Goal: Information Seeking & Learning: Learn about a topic

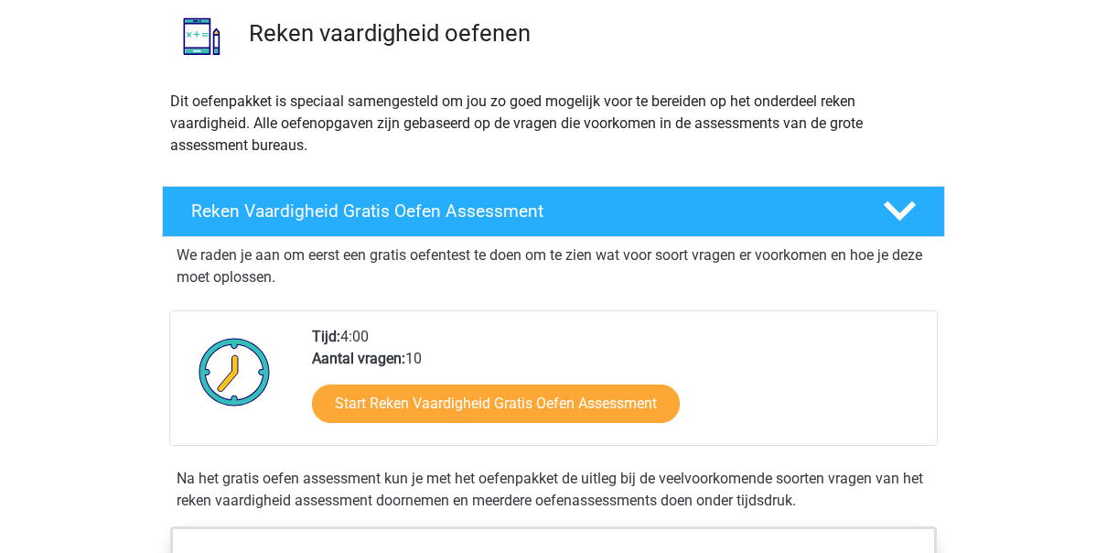
scroll to position [146, 0]
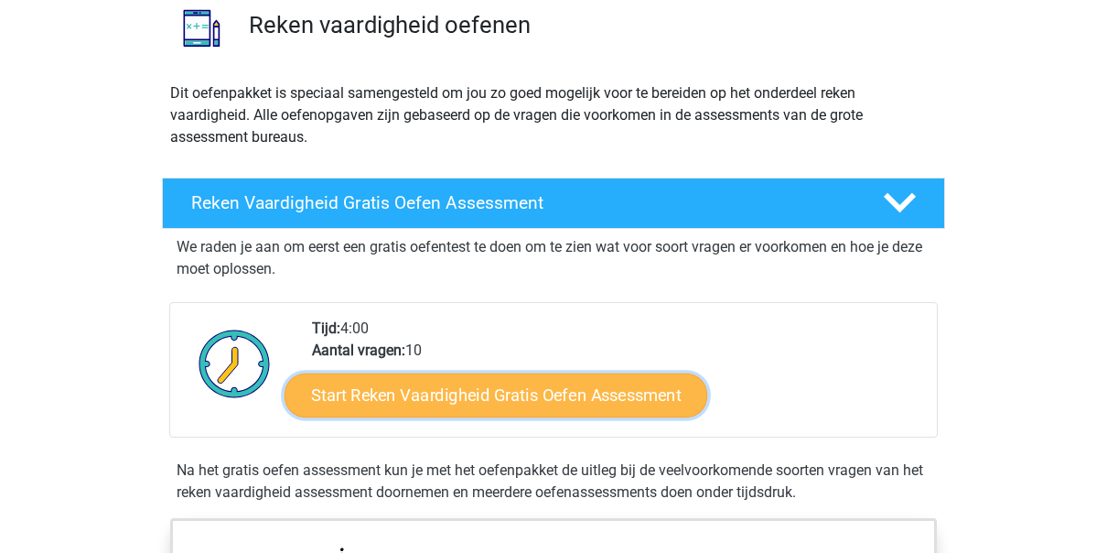
click at [469, 383] on link "Start Reken Vaardigheid Gratis Oefen Assessment" at bounding box center [496, 394] width 423 height 44
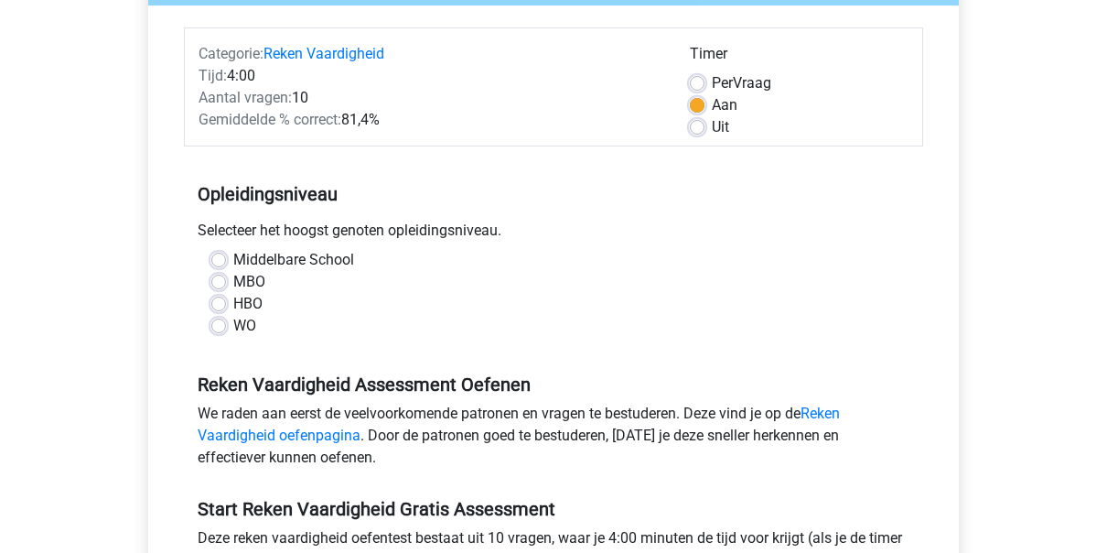
scroll to position [220, 0]
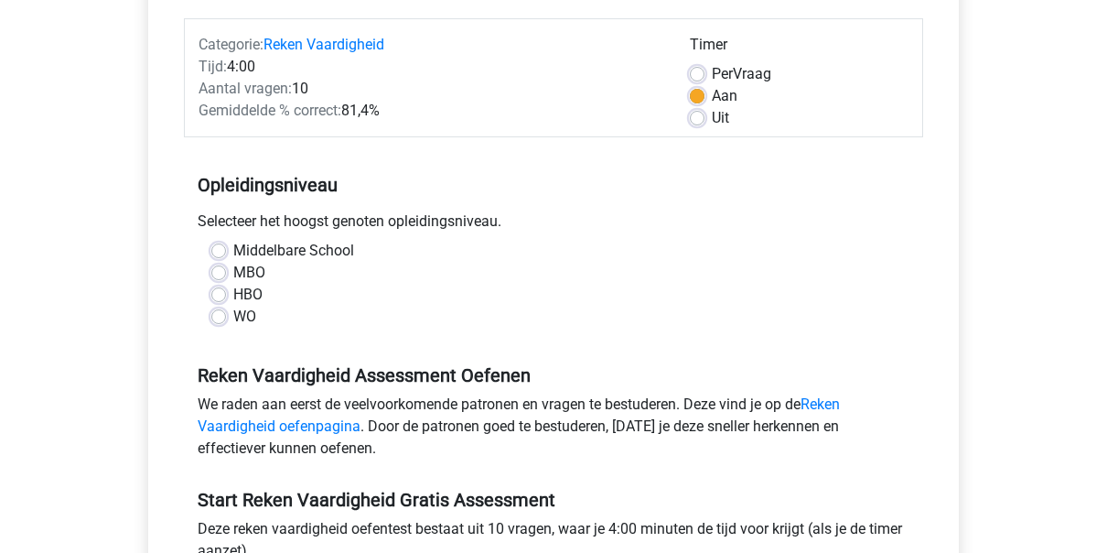
click at [233, 289] on label "HBO" at bounding box center [247, 295] width 29 height 22
click at [219, 289] on input "HBO" at bounding box center [218, 293] width 15 height 18
radio input "true"
click at [233, 319] on label "WO" at bounding box center [244, 317] width 23 height 22
click at [221, 319] on input "WO" at bounding box center [218, 315] width 15 height 18
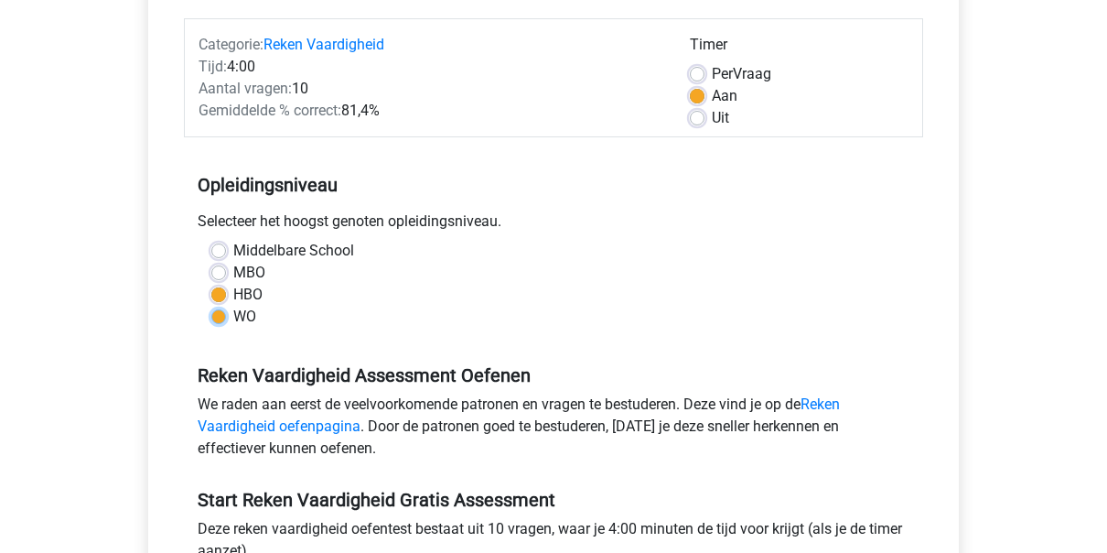
radio input "true"
click at [1106, 532] on div "Registreer Nederlands English" at bounding box center [553, 502] width 1107 height 1445
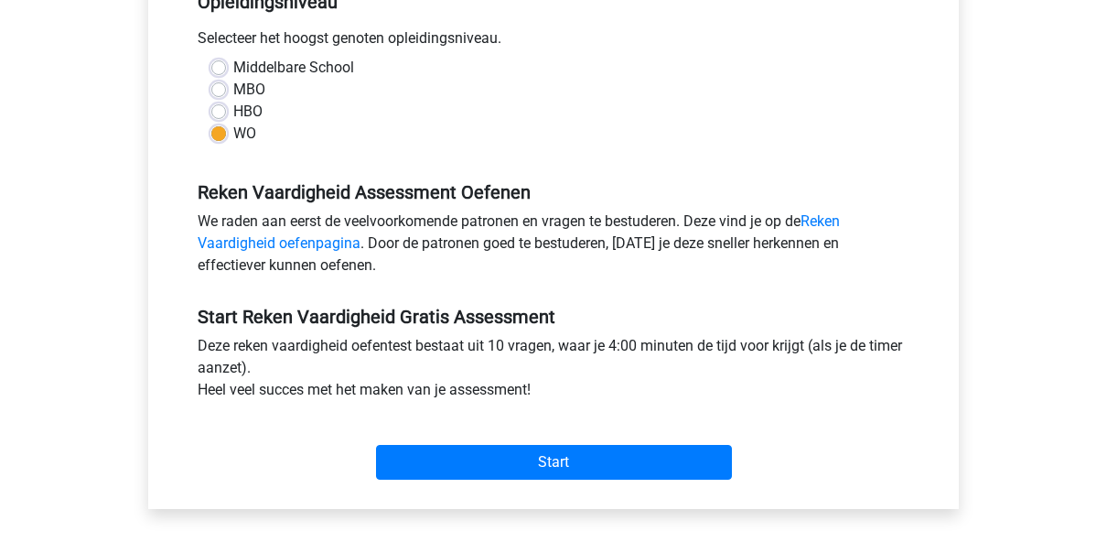
scroll to position [439, 0]
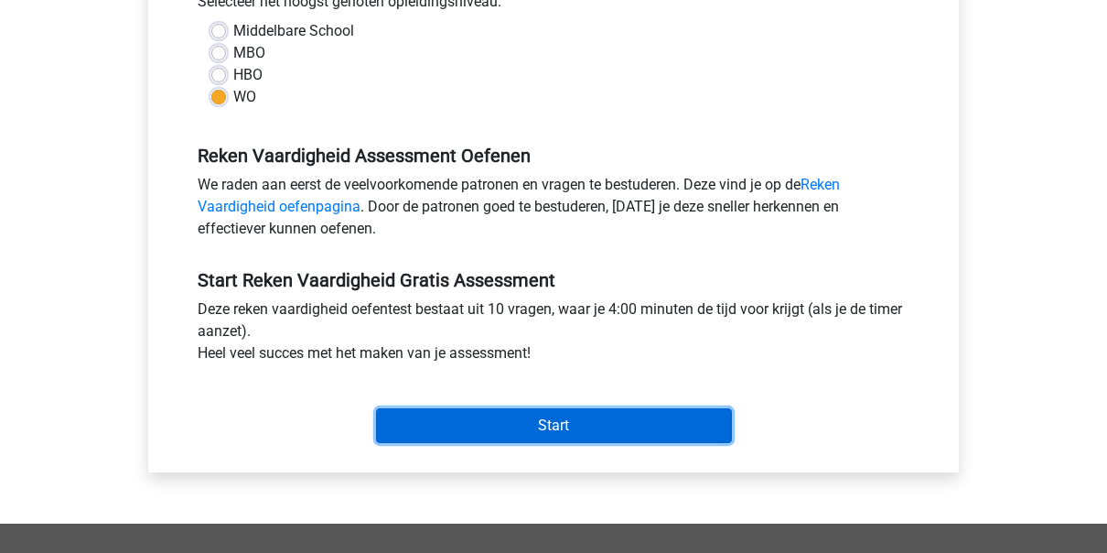
click at [495, 429] on input "Start" at bounding box center [554, 425] width 356 height 35
click at [528, 425] on input "Start" at bounding box center [554, 425] width 356 height 35
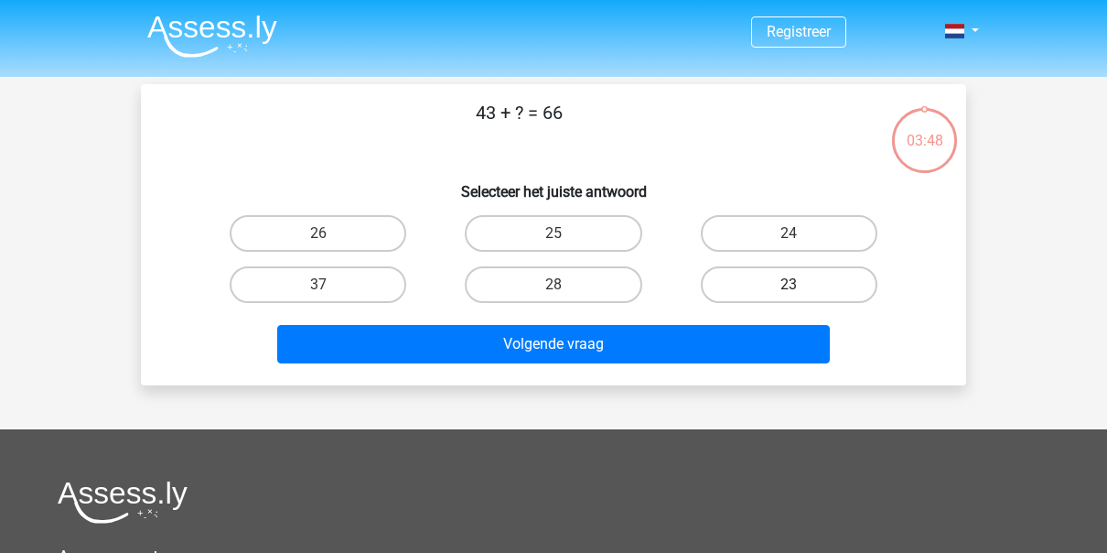
click at [773, 293] on label "23" at bounding box center [789, 284] width 177 height 37
click at [789, 293] on input "23" at bounding box center [795, 291] width 12 height 12
radio input "true"
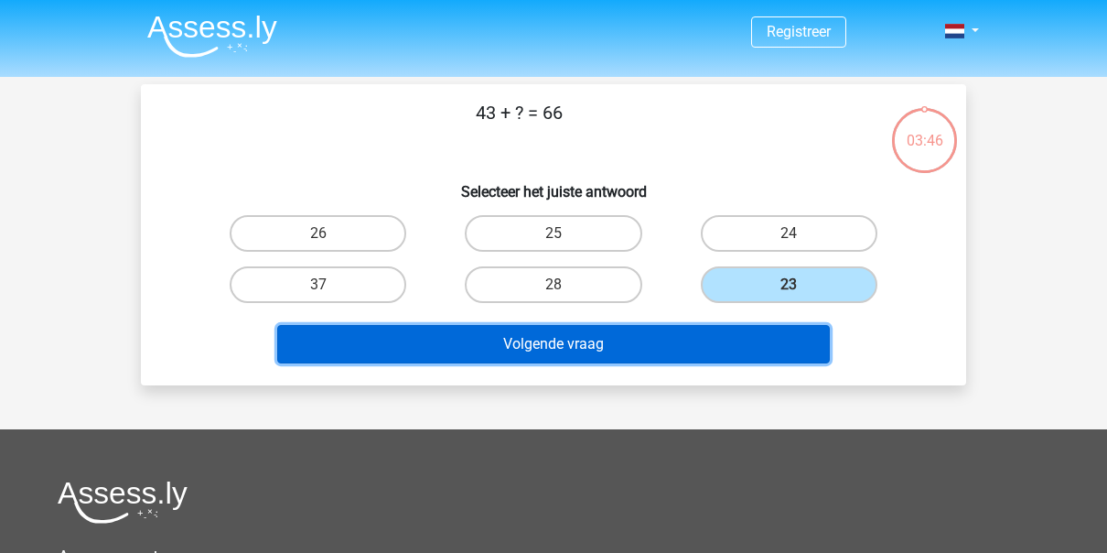
click at [610, 331] on button "Volgende vraag" at bounding box center [553, 344] width 553 height 38
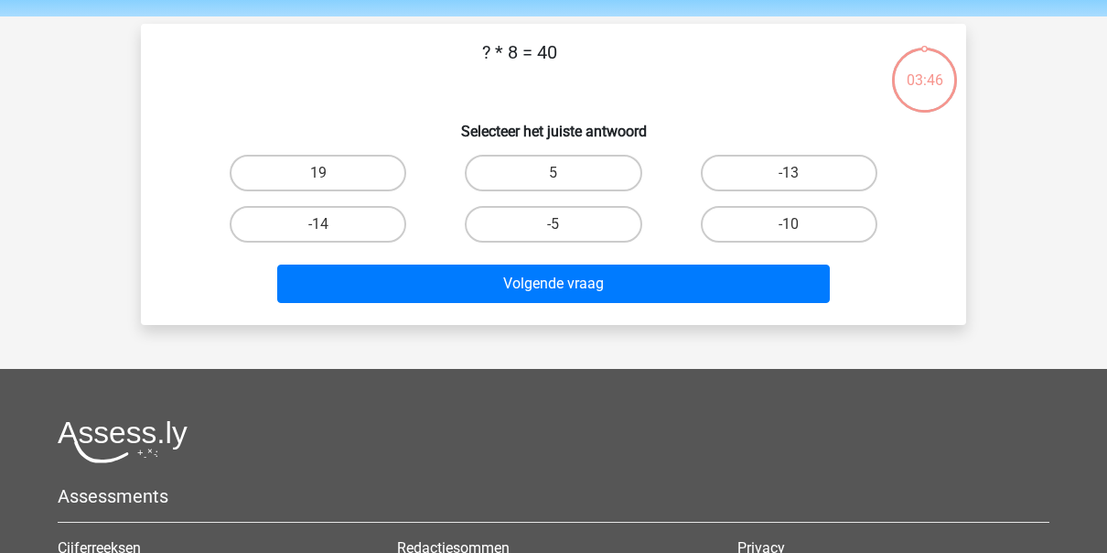
scroll to position [84, 0]
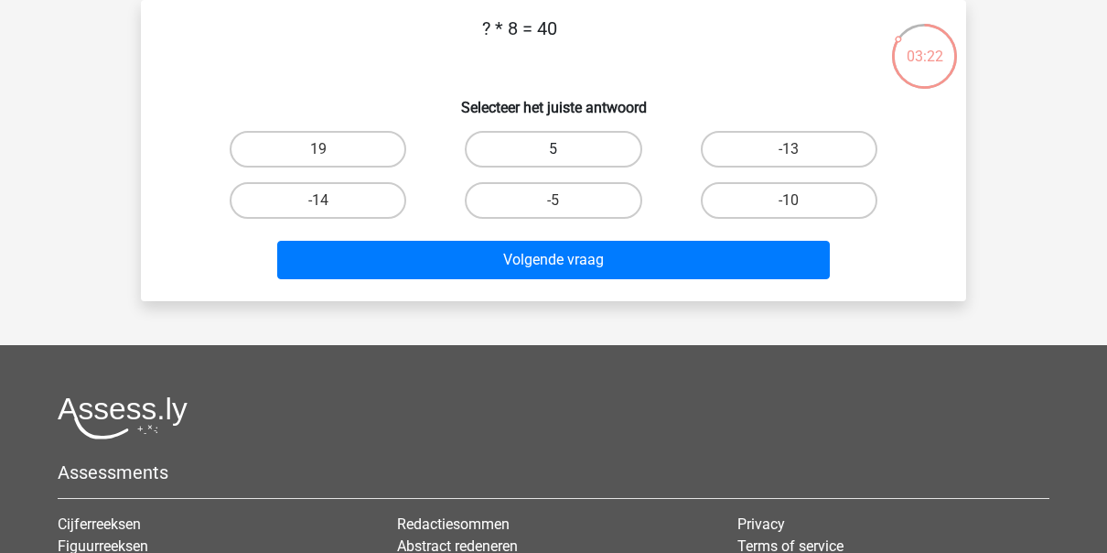
click at [565, 143] on label "5" at bounding box center [553, 149] width 177 height 37
click at [565, 149] on input "5" at bounding box center [559, 155] width 12 height 12
radio input "true"
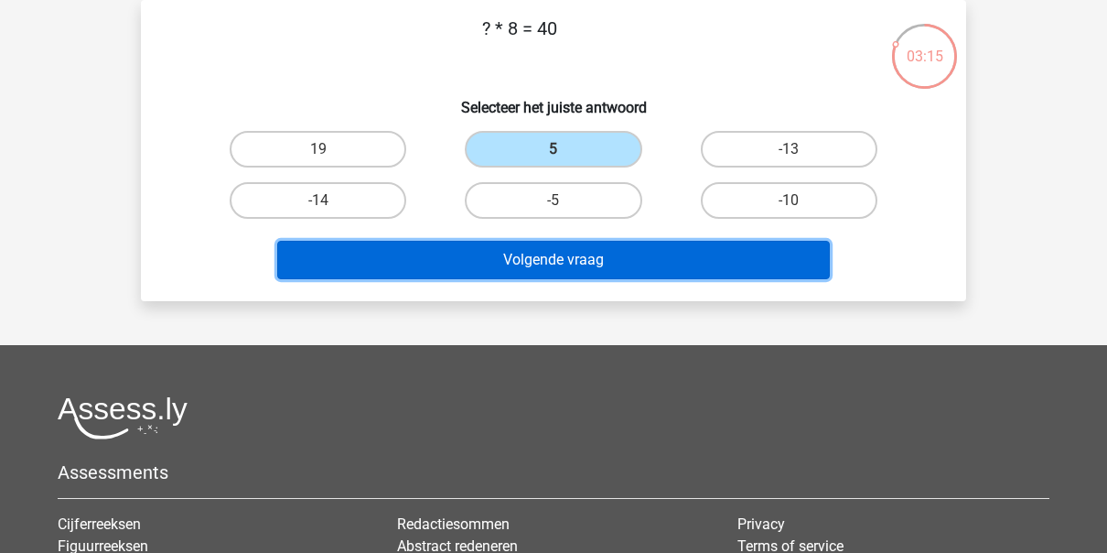
click at [503, 252] on button "Volgende vraag" at bounding box center [553, 260] width 553 height 38
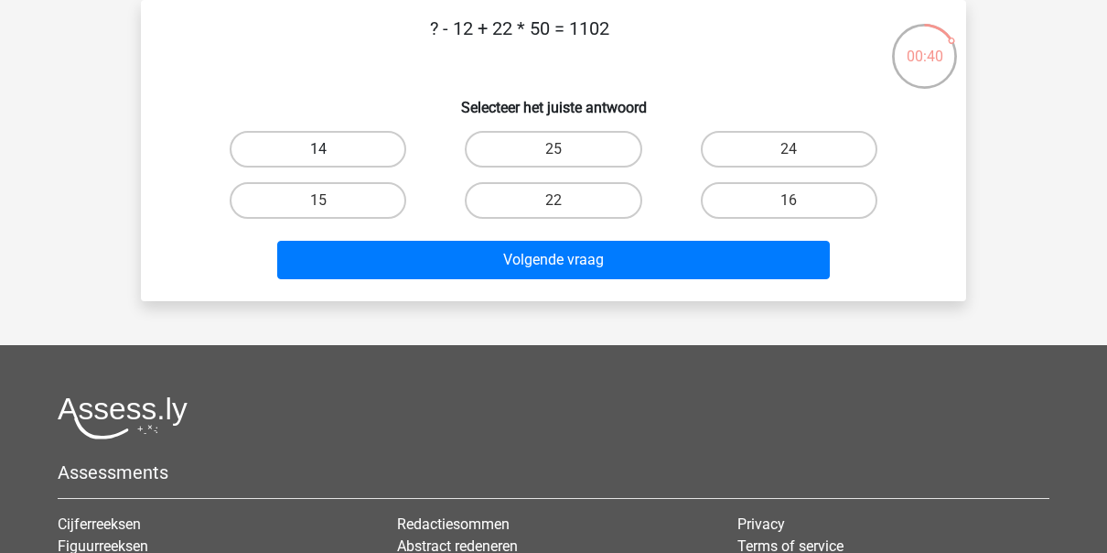
click at [308, 145] on label "14" at bounding box center [318, 149] width 177 height 37
click at [318, 149] on input "14" at bounding box center [324, 155] width 12 height 12
radio input "true"
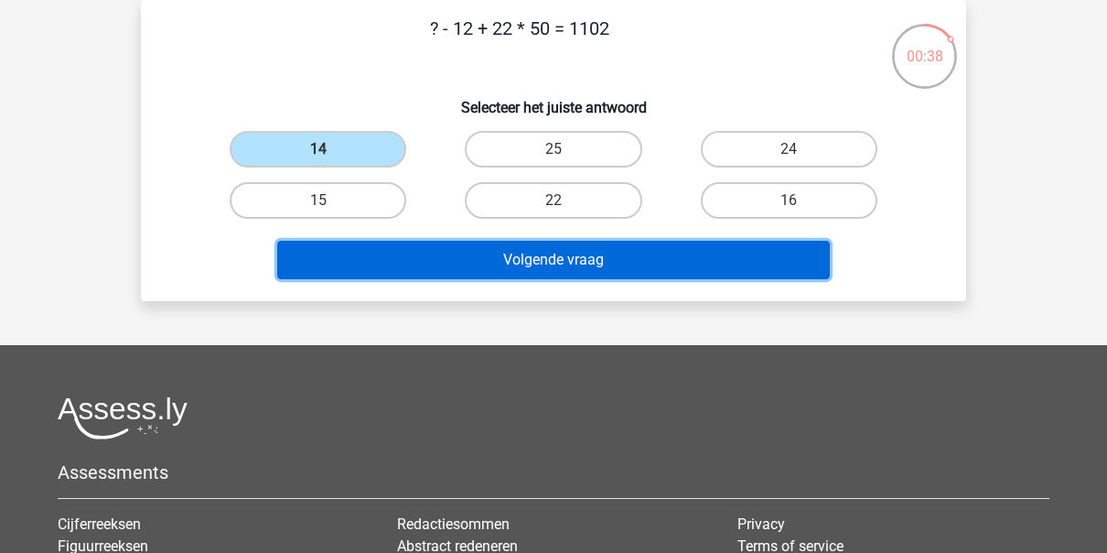
click at [429, 252] on button "Volgende vraag" at bounding box center [553, 260] width 553 height 38
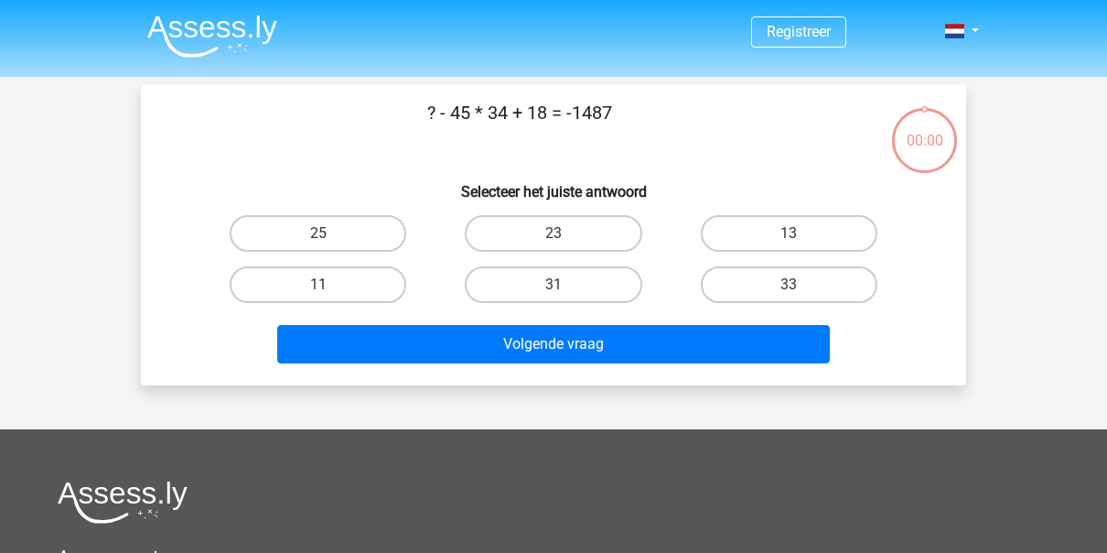
scroll to position [84, 0]
click at [793, 285] on input "23" at bounding box center [795, 291] width 12 height 12
radio input "true"
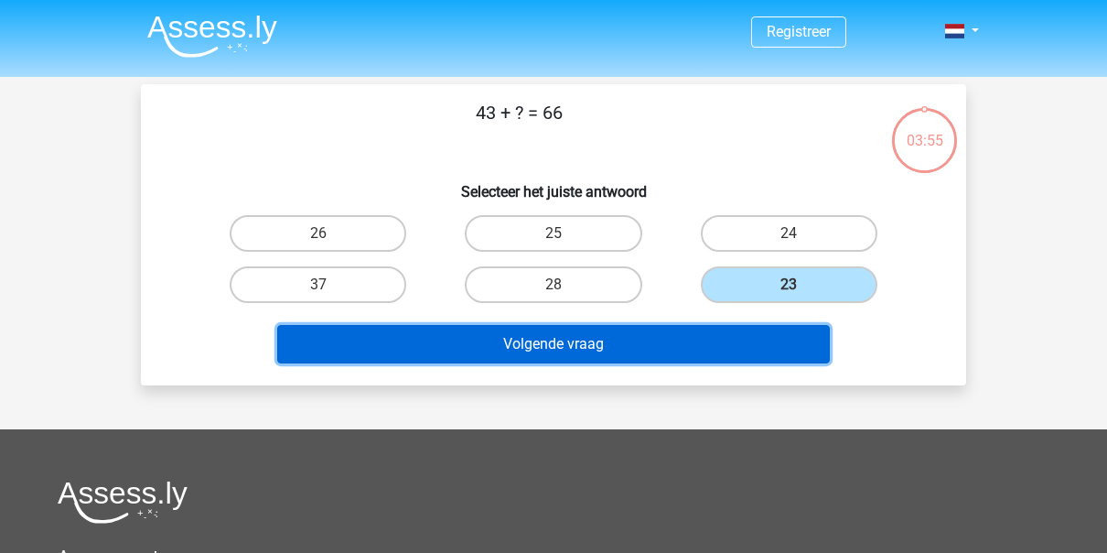
click at [652, 344] on button "Volgende vraag" at bounding box center [553, 344] width 553 height 38
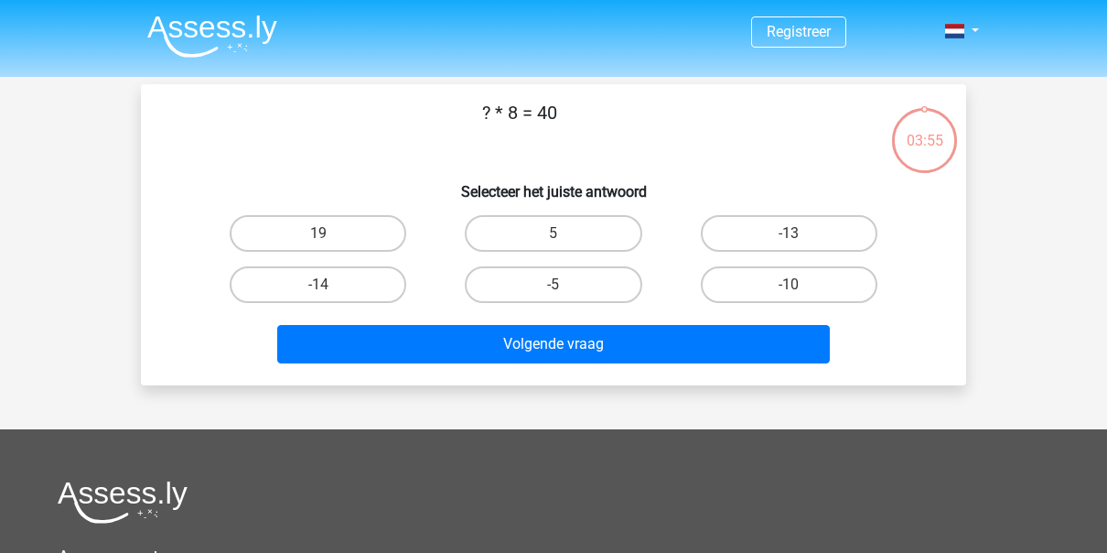
scroll to position [84, 0]
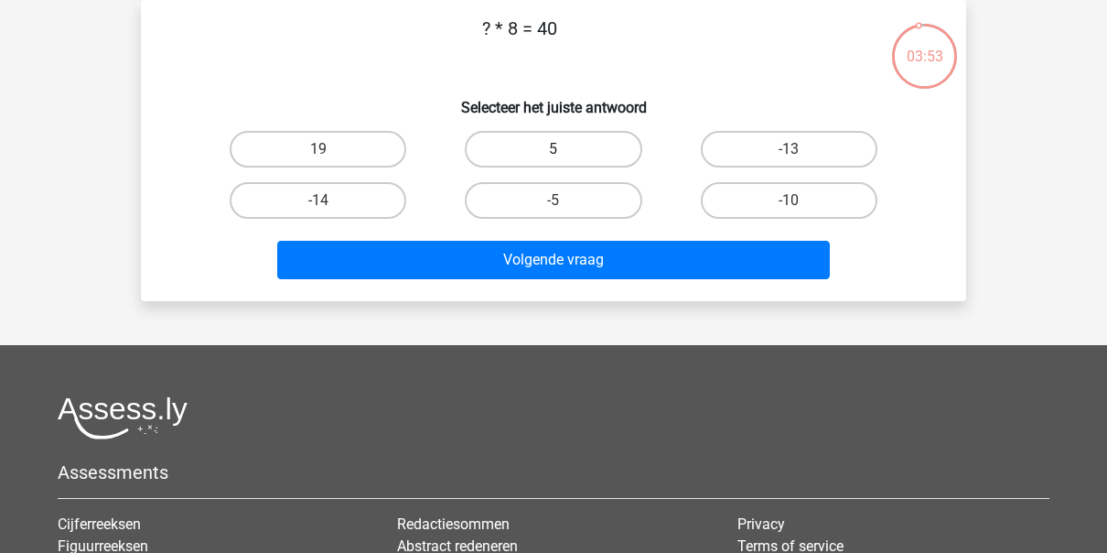
click at [586, 148] on label "5" at bounding box center [553, 149] width 177 height 37
click at [565, 149] on input "5" at bounding box center [559, 155] width 12 height 12
radio input "true"
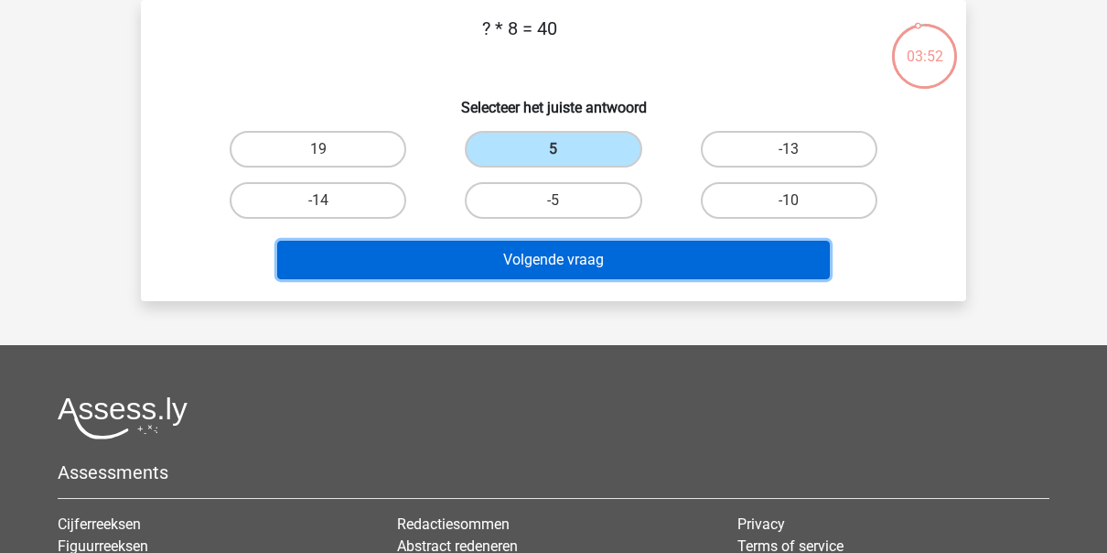
click at [539, 262] on button "Volgende vraag" at bounding box center [553, 260] width 553 height 38
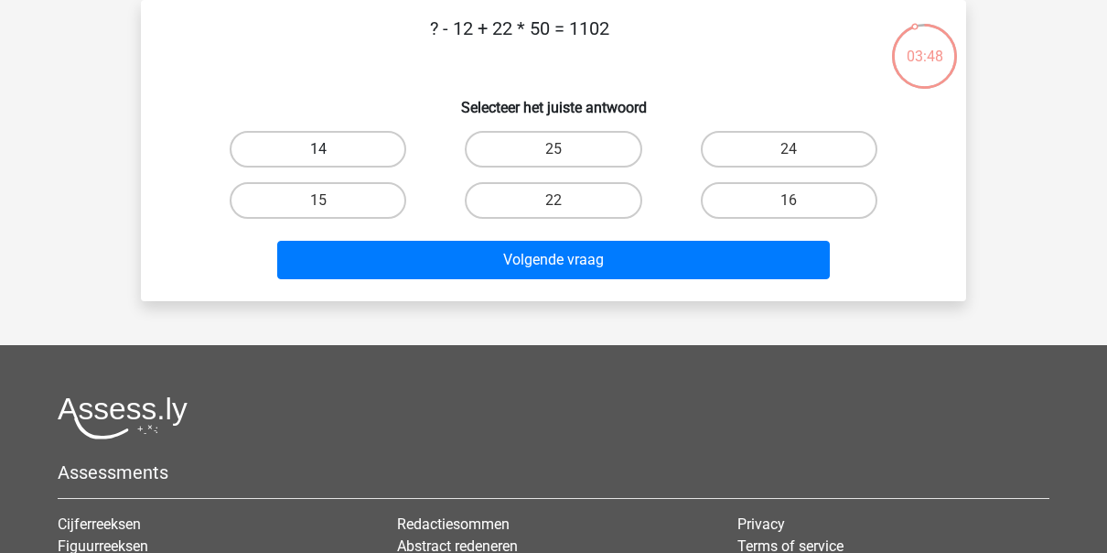
click at [376, 142] on label "14" at bounding box center [318, 149] width 177 height 37
click at [330, 149] on input "14" at bounding box center [324, 155] width 12 height 12
radio input "true"
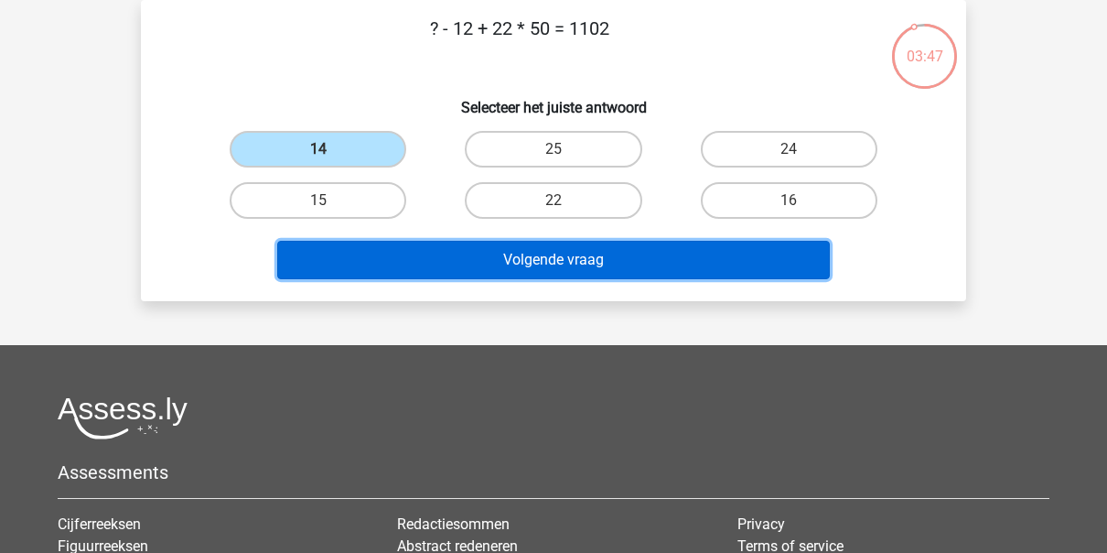
click at [469, 260] on button "Volgende vraag" at bounding box center [553, 260] width 553 height 38
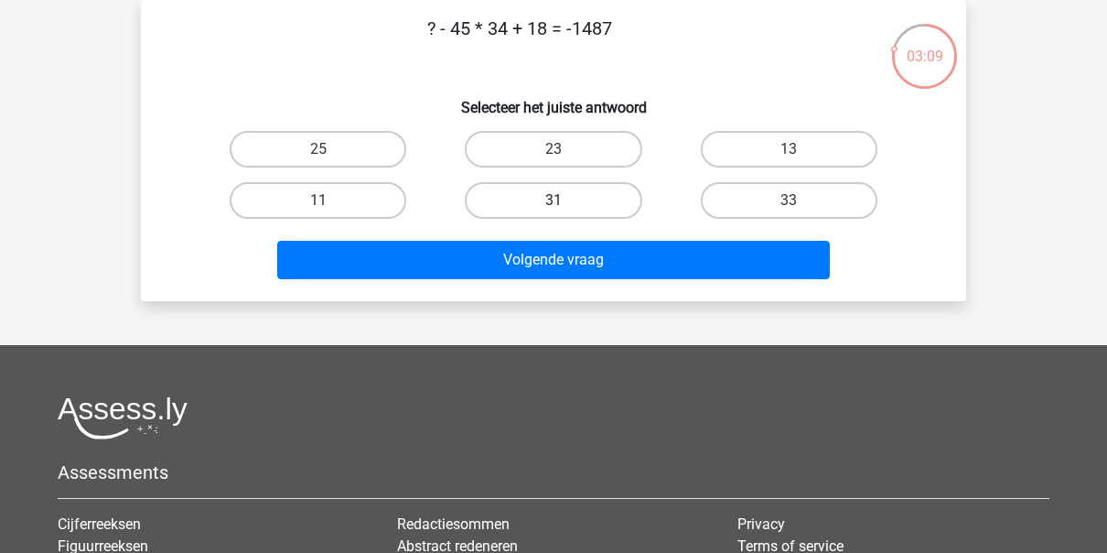
click at [530, 198] on label "31" at bounding box center [553, 200] width 177 height 37
click at [553, 200] on input "31" at bounding box center [559, 206] width 12 height 12
radio input "true"
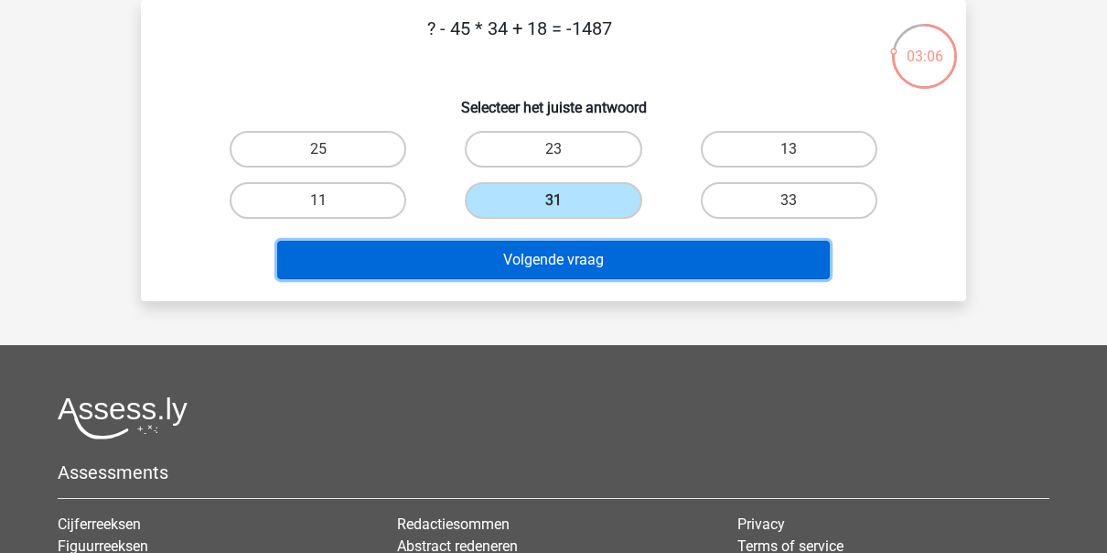
click at [539, 262] on button "Volgende vraag" at bounding box center [553, 260] width 553 height 38
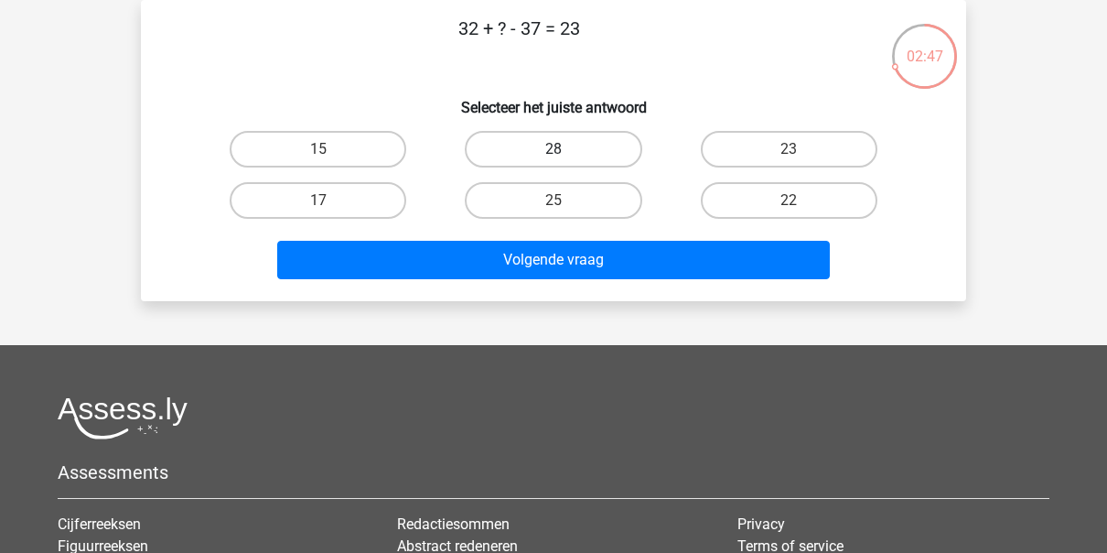
click at [559, 135] on label "28" at bounding box center [553, 149] width 177 height 37
click at [559, 149] on input "28" at bounding box center [559, 155] width 12 height 12
radio input "true"
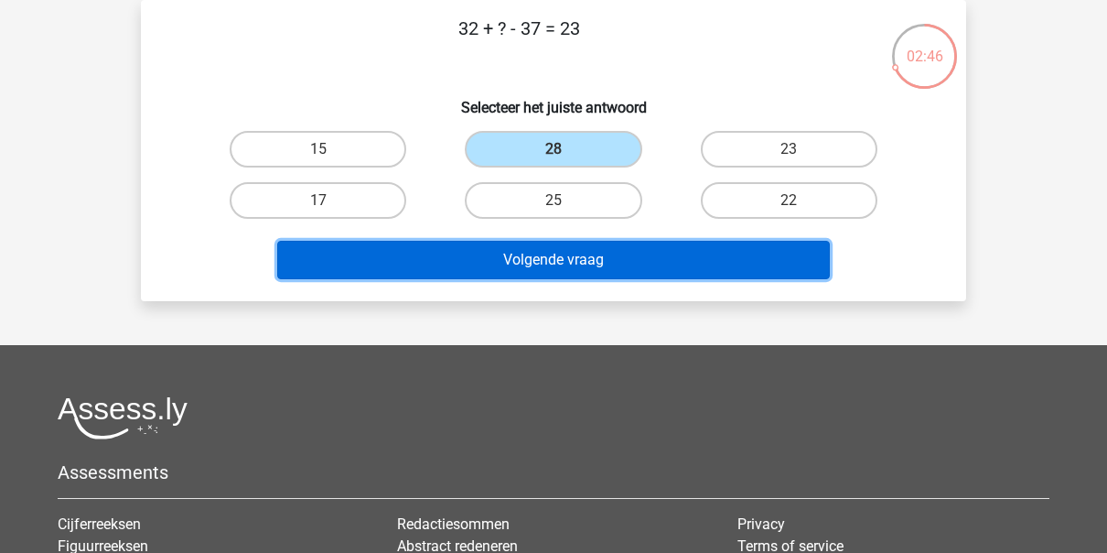
click at [519, 262] on button "Volgende vraag" at bounding box center [553, 260] width 553 height 38
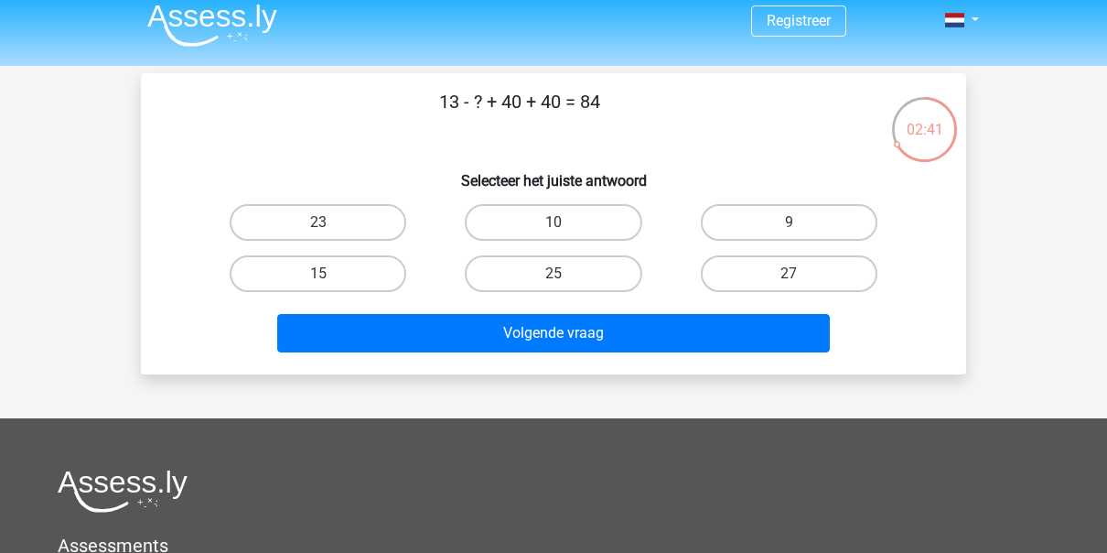
scroll to position [0, 0]
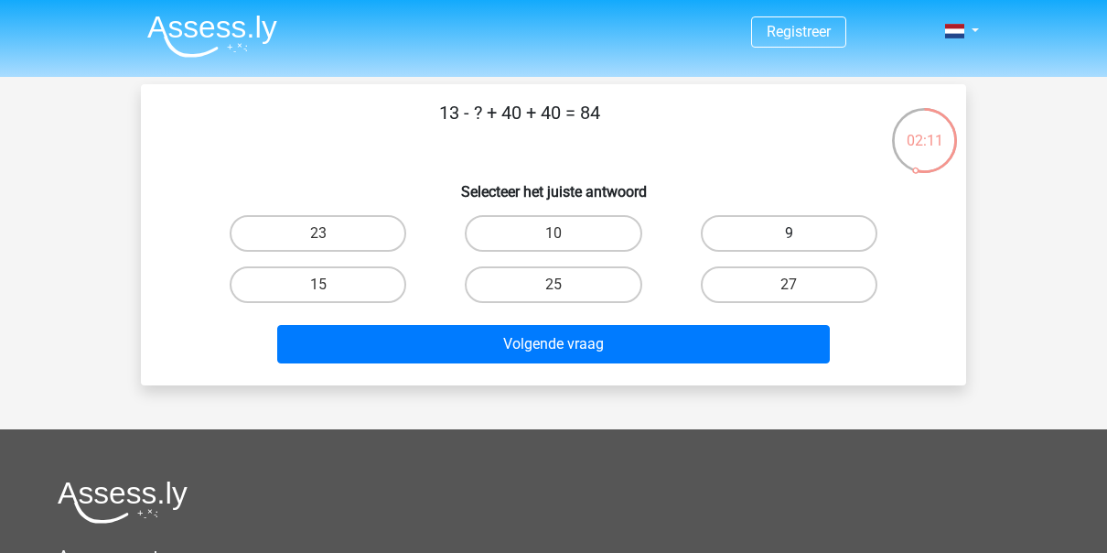
click at [824, 232] on label "9" at bounding box center [789, 233] width 177 height 37
click at [800, 233] on input "9" at bounding box center [795, 239] width 12 height 12
radio input "true"
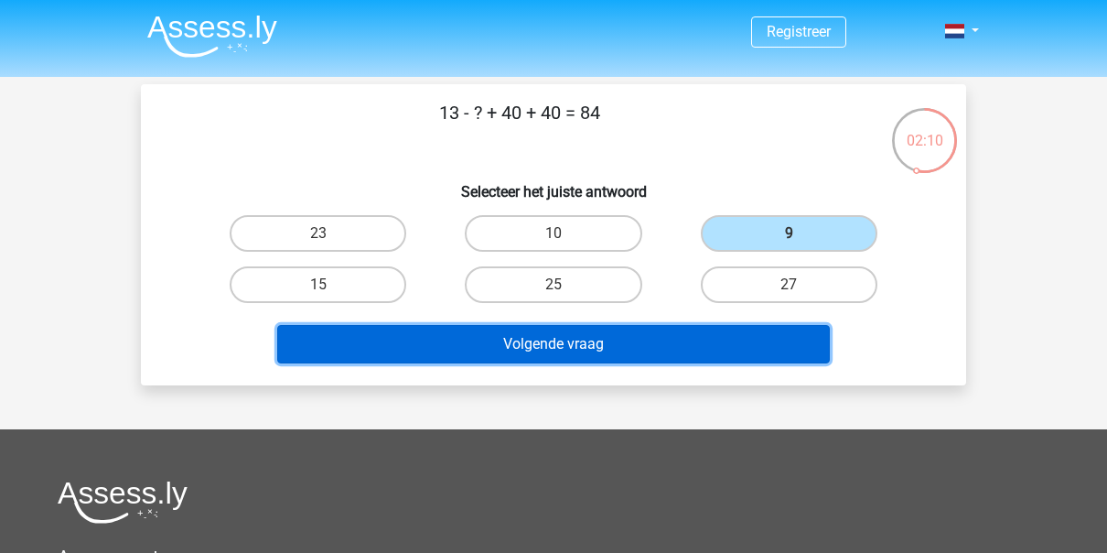
click at [687, 334] on button "Volgende vraag" at bounding box center [553, 344] width 553 height 38
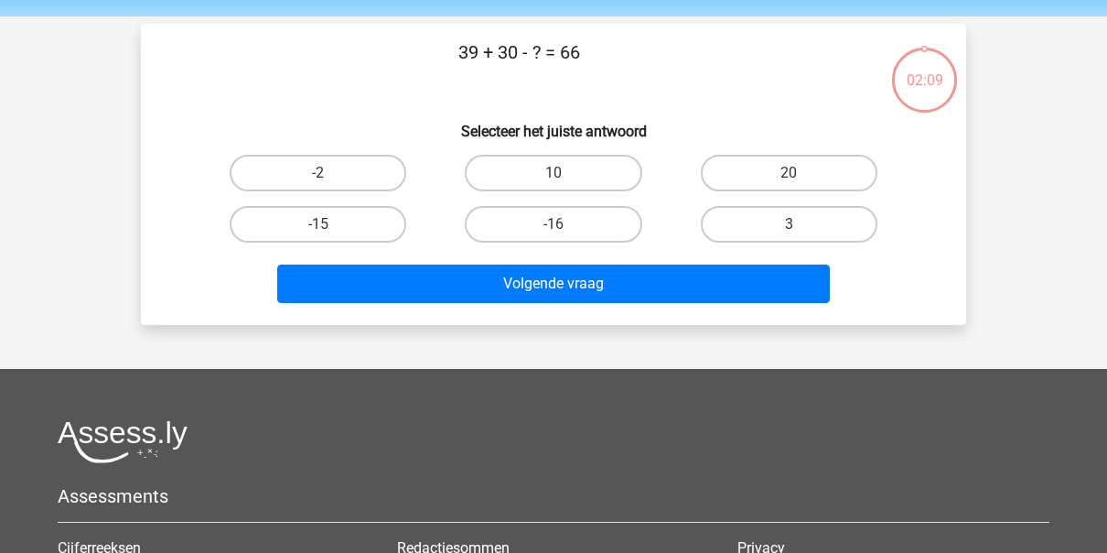
scroll to position [84, 0]
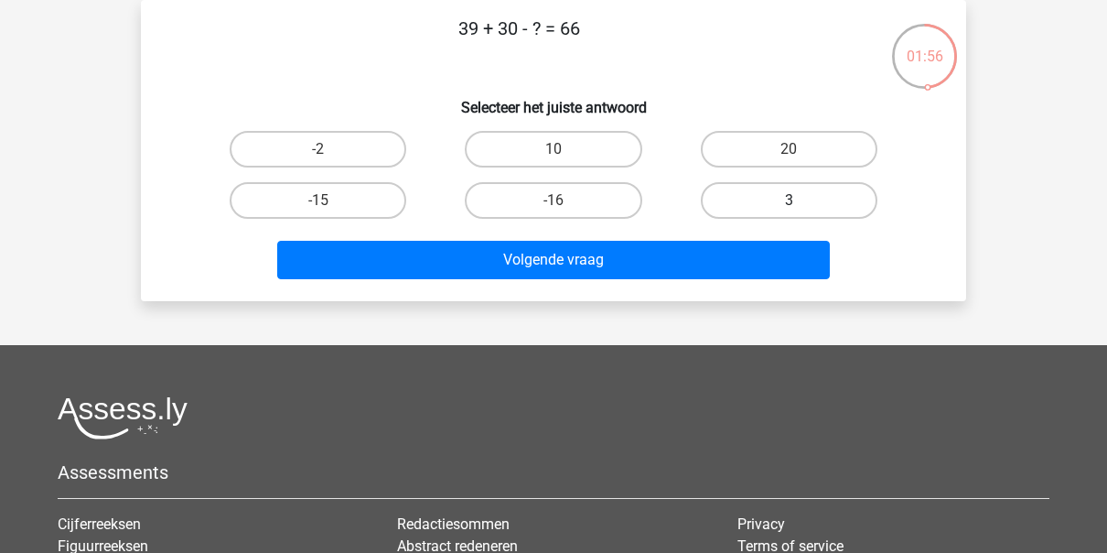
click at [794, 188] on label "3" at bounding box center [789, 200] width 177 height 37
click at [794, 200] on input "3" at bounding box center [795, 206] width 12 height 12
radio input "true"
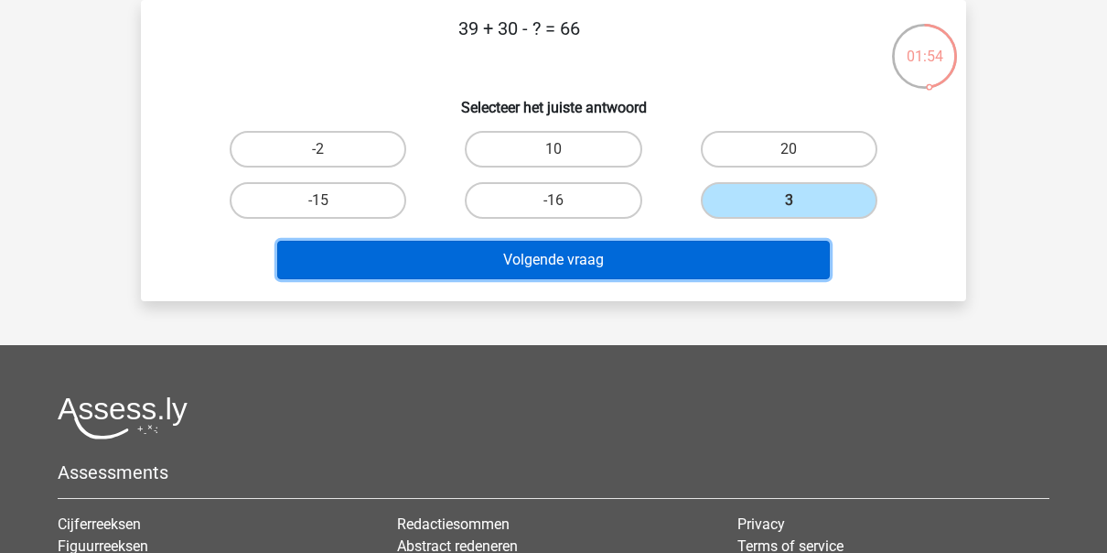
click at [630, 254] on button "Volgende vraag" at bounding box center [553, 260] width 553 height 38
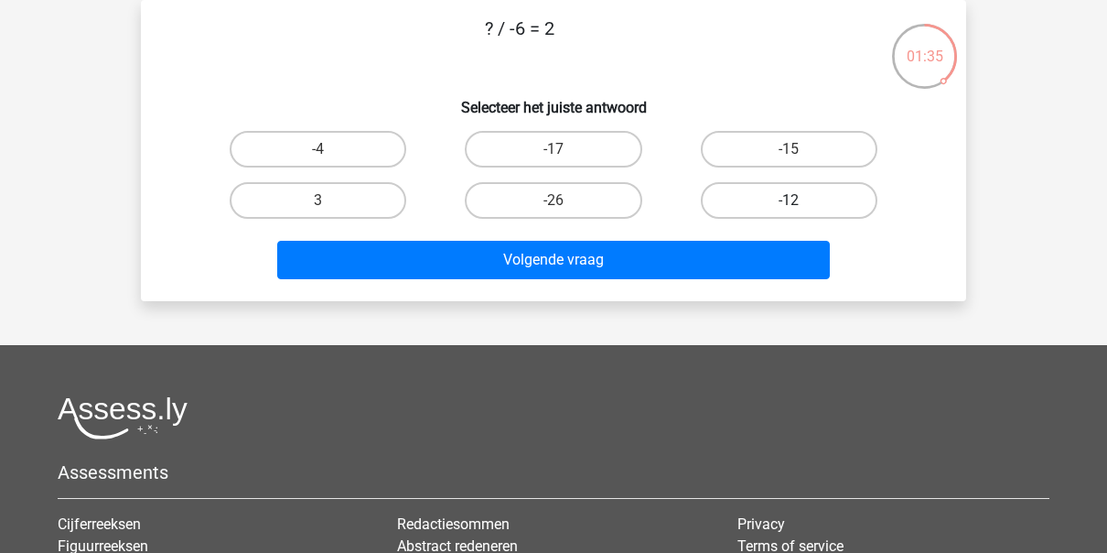
click at [759, 199] on label "-12" at bounding box center [789, 200] width 177 height 37
click at [789, 200] on input "-12" at bounding box center [795, 206] width 12 height 12
radio input "true"
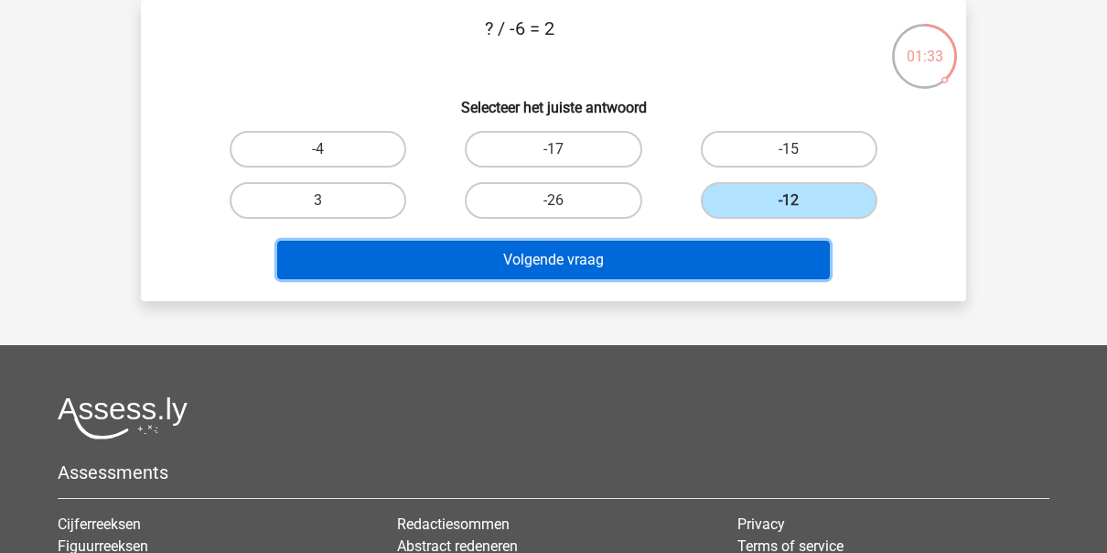
click at [623, 251] on button "Volgende vraag" at bounding box center [553, 260] width 553 height 38
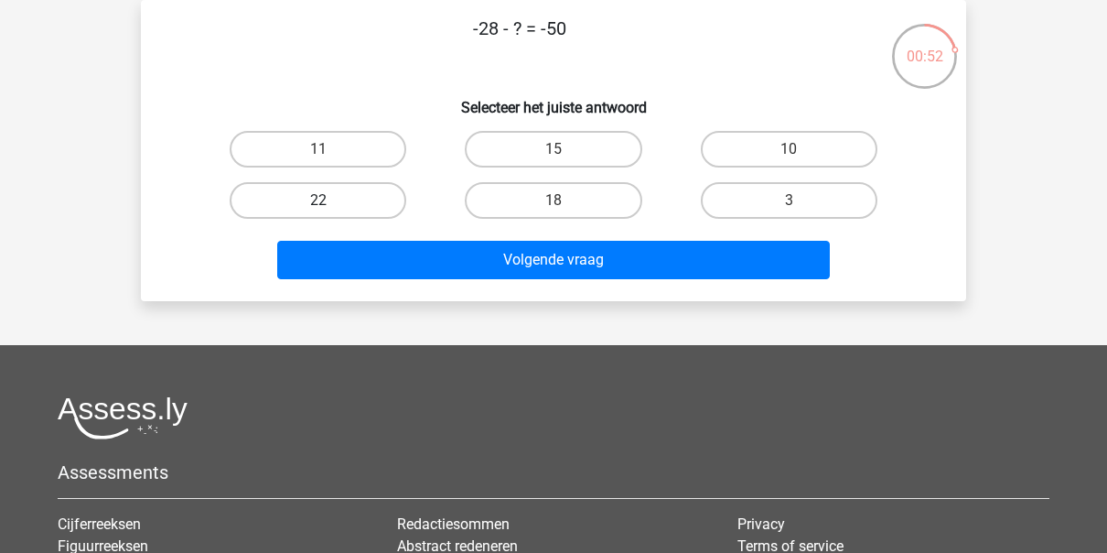
click at [298, 209] on label "22" at bounding box center [318, 200] width 177 height 37
click at [318, 209] on input "22" at bounding box center [324, 206] width 12 height 12
radio input "true"
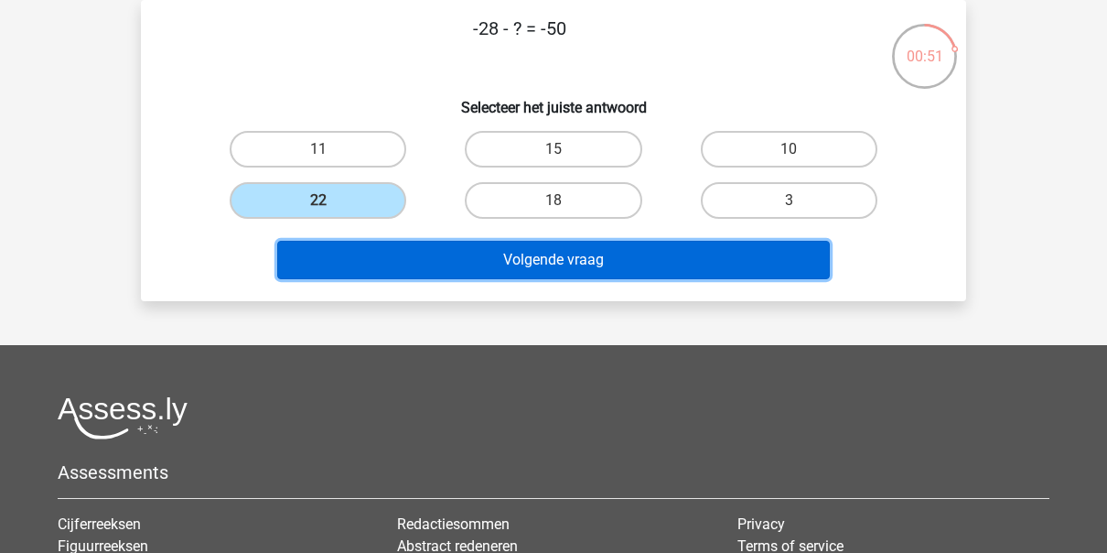
click at [374, 246] on button "Volgende vraag" at bounding box center [553, 260] width 553 height 38
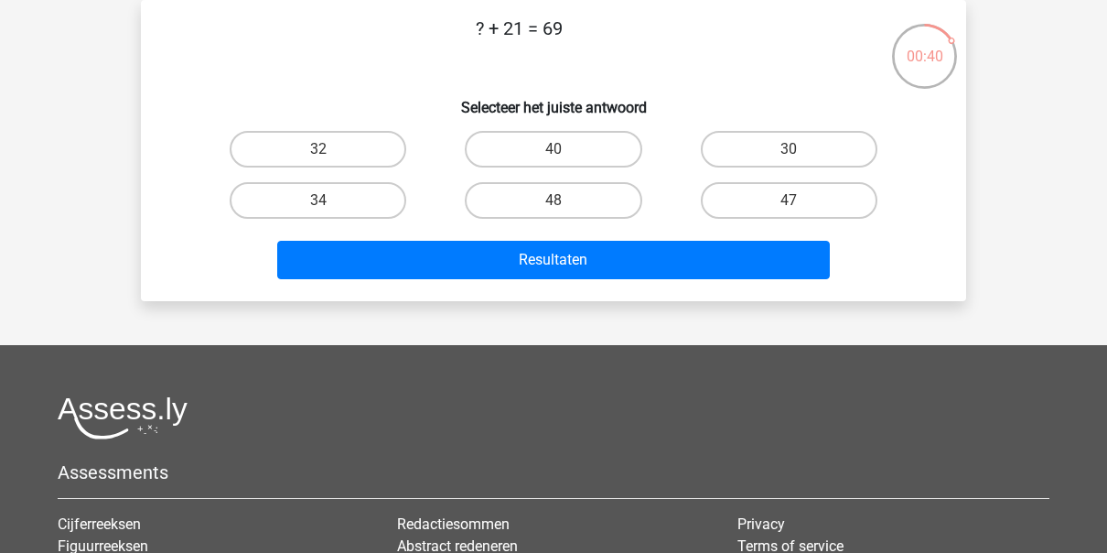
click at [556, 205] on input "48" at bounding box center [559, 206] width 12 height 12
radio input "true"
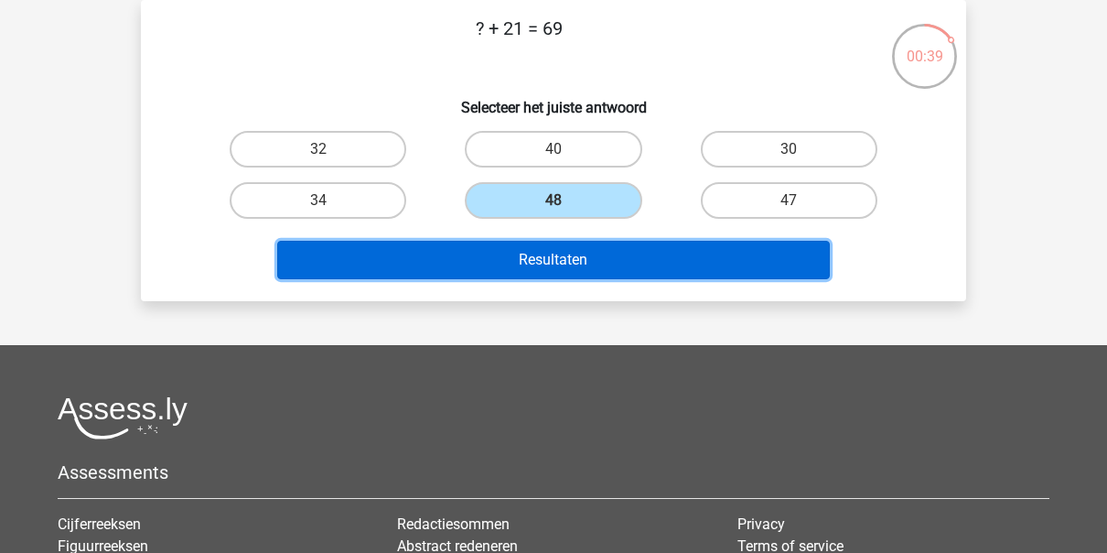
click at [526, 262] on button "Resultaten" at bounding box center [553, 260] width 553 height 38
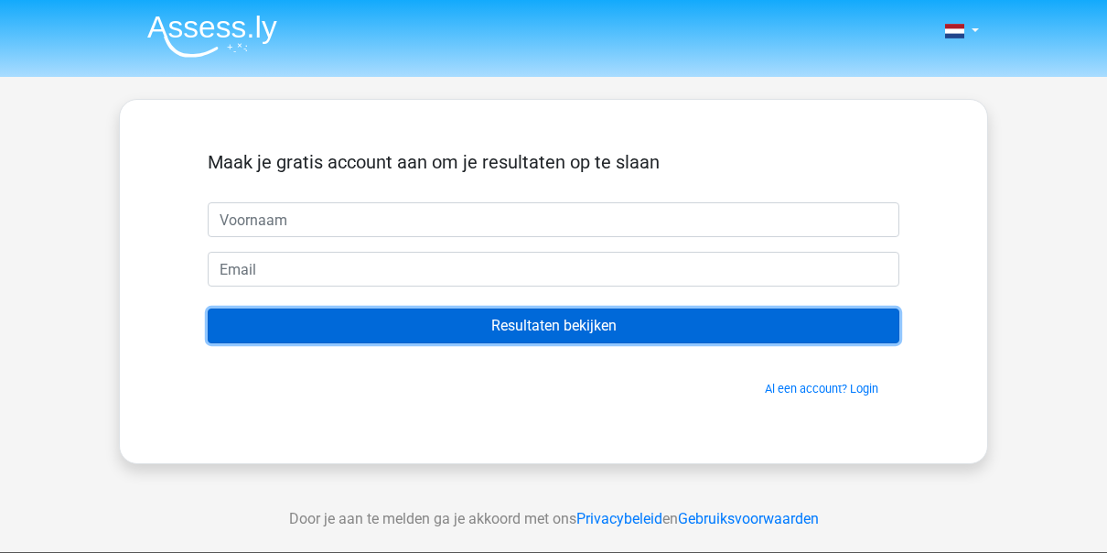
click at [416, 316] on input "Resultaten bekijken" at bounding box center [554, 325] width 692 height 35
